Goal: Task Accomplishment & Management: Use online tool/utility

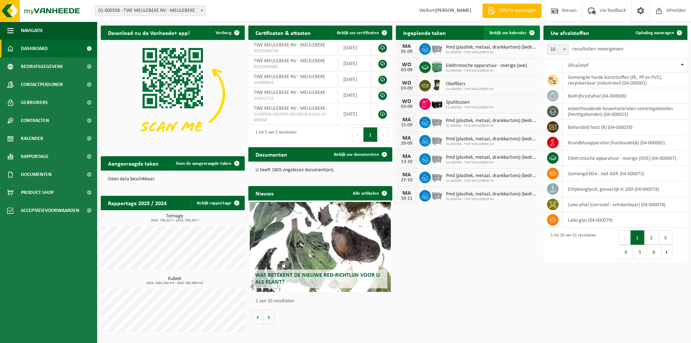
click at [516, 34] on span "Bekijk uw kalender" at bounding box center [508, 33] width 37 height 5
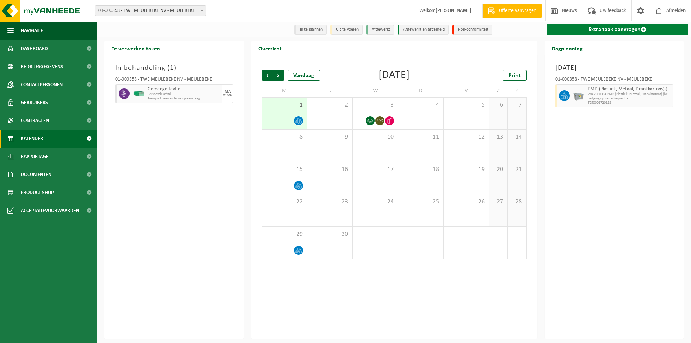
click at [605, 27] on link "Extra taak aanvragen" at bounding box center [618, 30] width 142 height 12
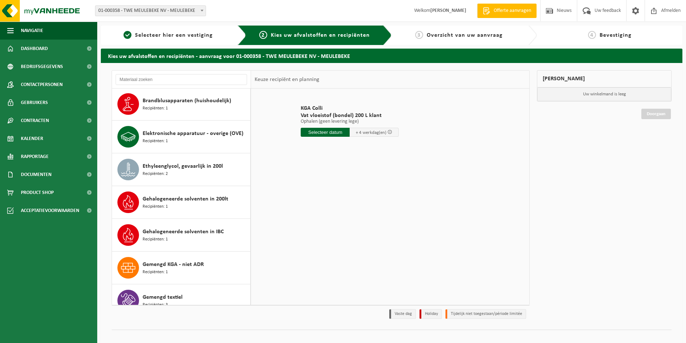
scroll to position [324, 0]
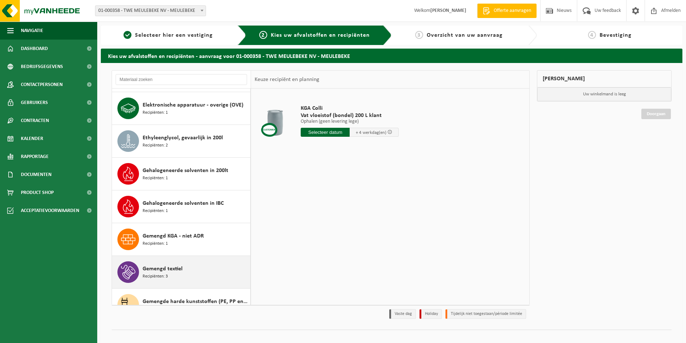
click at [167, 267] on span "Gemengd textiel" at bounding box center [163, 269] width 40 height 9
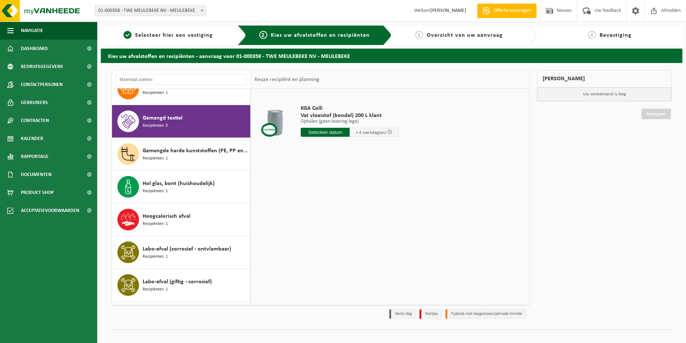
scroll to position [492, 0]
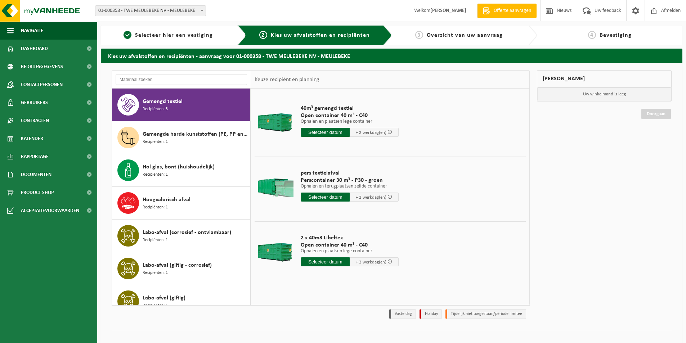
click at [316, 198] on input "text" at bounding box center [325, 197] width 49 height 9
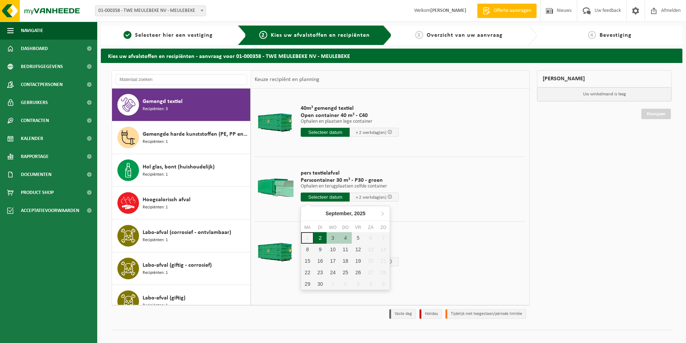
click at [321, 241] on div "2" at bounding box center [320, 238] width 13 height 12
type input "Van 2025-09-02"
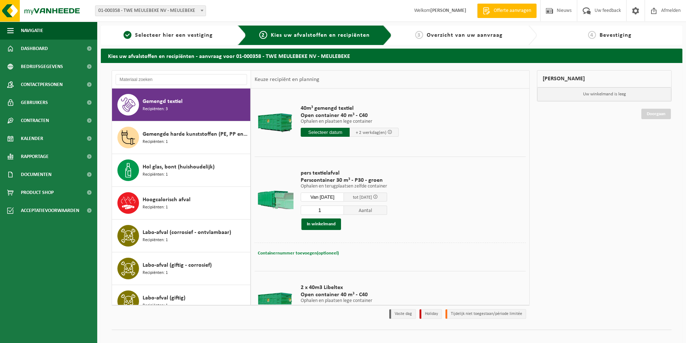
click at [289, 252] on span "Containernummer toevoegen(optioneel)" at bounding box center [298, 253] width 81 height 5
type input "STP347"
click at [335, 226] on button "In winkelmand" at bounding box center [321, 225] width 40 height 12
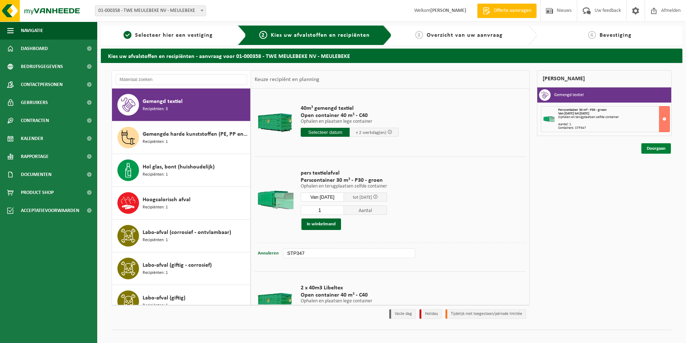
click at [647, 152] on link "Doorgaan" at bounding box center [656, 148] width 30 height 10
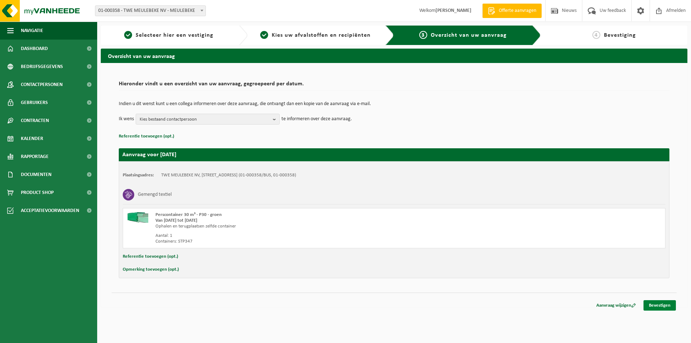
click at [656, 307] on link "Bevestigen" at bounding box center [660, 305] width 32 height 10
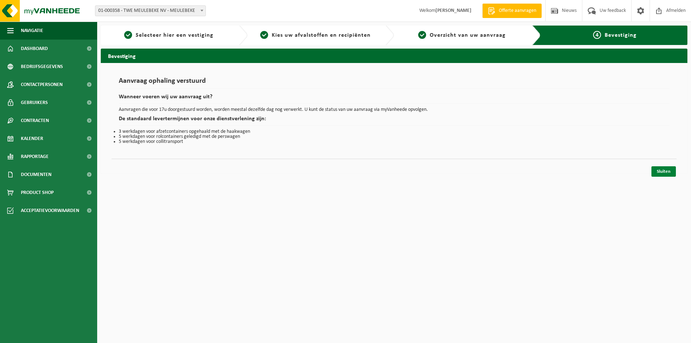
click at [663, 173] on link "Sluiten" at bounding box center [664, 171] width 24 height 10
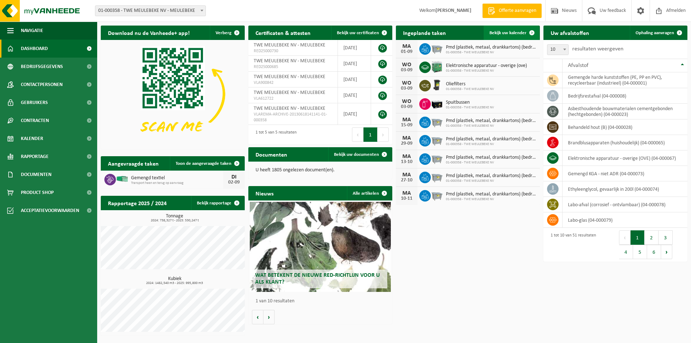
click at [505, 35] on span "Bekijk uw kalender" at bounding box center [508, 33] width 37 height 5
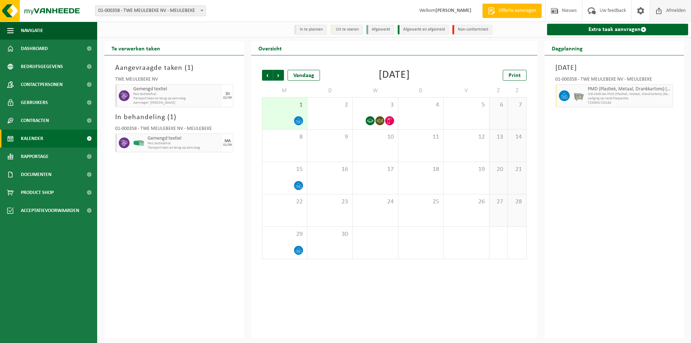
click at [660, 5] on span at bounding box center [659, 10] width 11 height 21
